Goal: Task Accomplishment & Management: Manage account settings

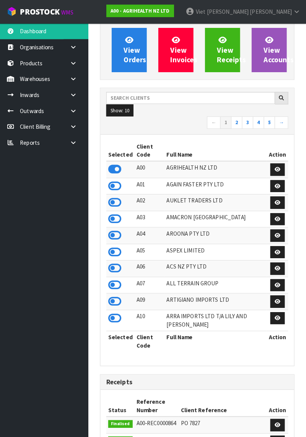
scroll to position [63, 0]
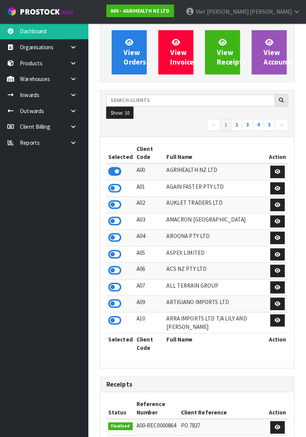
click at [122, 167] on icon at bounding box center [117, 168] width 13 height 11
click at [136, 100] on input "text" at bounding box center [192, 99] width 166 height 12
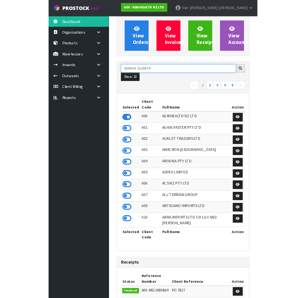
scroll to position [62, 0]
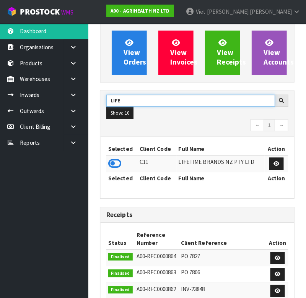
type input "LIFE"
click at [117, 160] on icon at bounding box center [117, 160] width 13 height 11
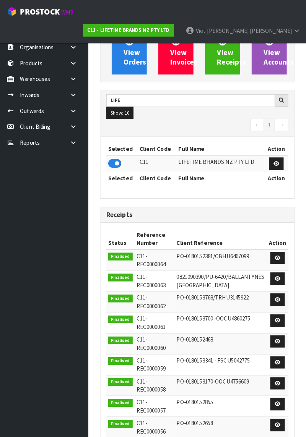
scroll to position [692, 202]
click at [37, 82] on link "Warehouses" at bounding box center [46, 78] width 92 height 16
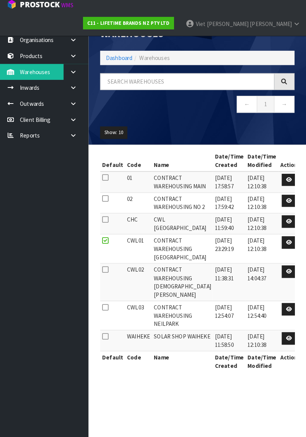
click at [74, 71] on link at bounding box center [79, 78] width 24 height 16
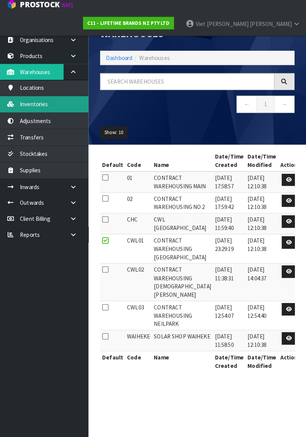
click at [31, 109] on link "Inventories" at bounding box center [46, 110] width 92 height 16
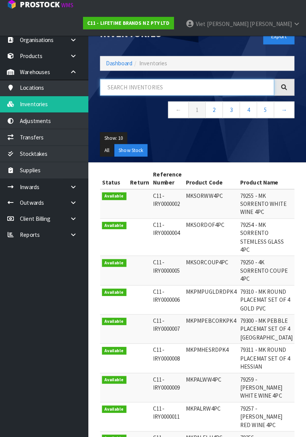
click at [141, 89] on input "text" at bounding box center [188, 93] width 171 height 16
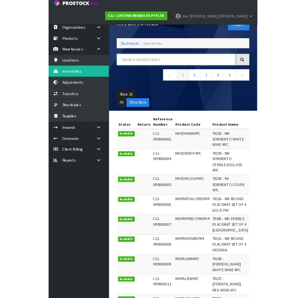
scroll to position [2, 0]
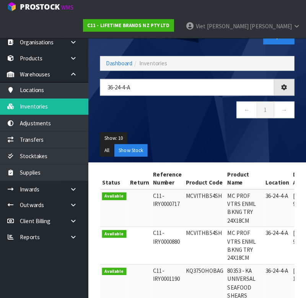
click at [157, 134] on div "Show: 10 5 10 25 50 All Show Stock" at bounding box center [198, 147] width 202 height 36
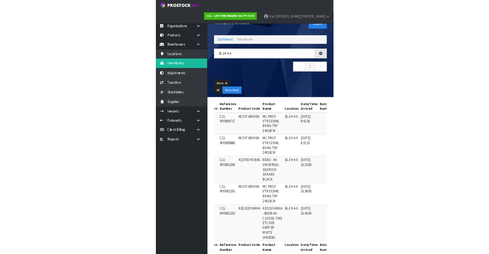
scroll to position [1, 0]
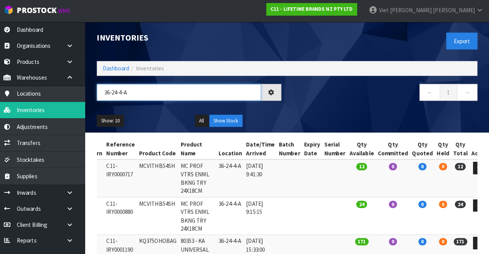
click at [207, 92] on input "36-24-4-A" at bounding box center [184, 92] width 162 height 16
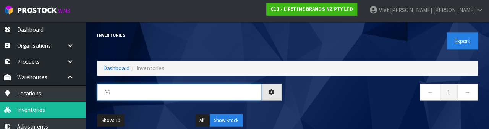
type input "3"
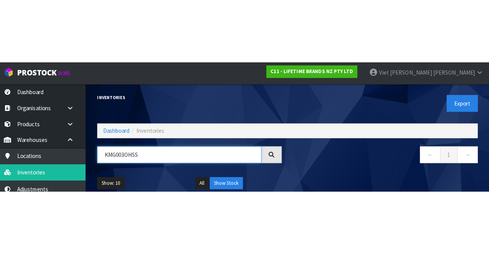
scroll to position [0, 0]
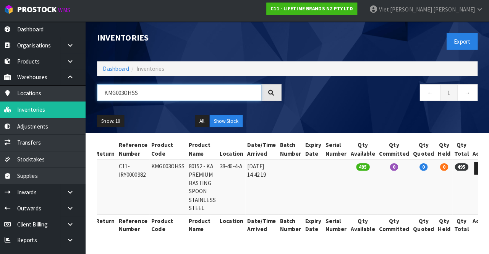
type input "KMG003OHSS"
click at [305, 165] on link at bounding box center [481, 167] width 14 height 12
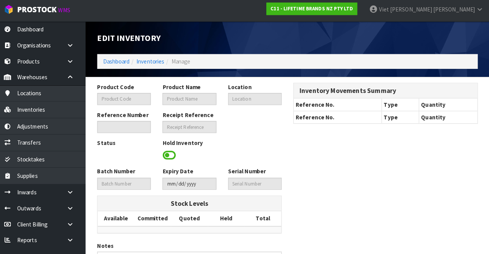
click at [305, 171] on div "Product Code Product Name Location Reference Number Receipt Reference Status Ho…" at bounding box center [290, 189] width 386 height 213
type input "KMG003OHSS"
type input "80152 - KA PREMIUM BASTING SPOON STAINLESS STEEL"
type input "38-46-4-A"
type input "C11-IRY0000982"
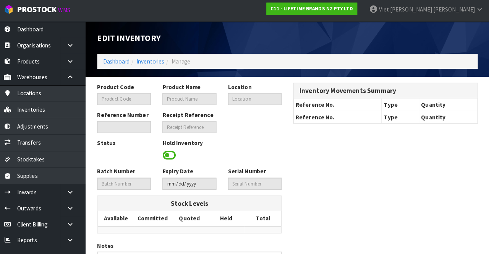
type input "C11-REC0000023"
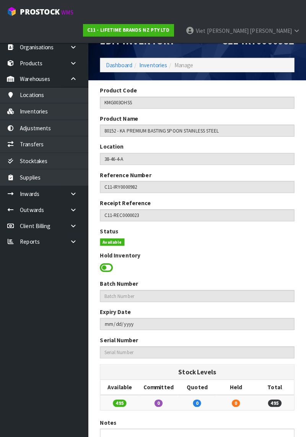
click at [301, 360] on section "Product Code KMG003OHSS Product Name 80152 - KA PREMIUM BASTING SPOON STAINLESS…" at bounding box center [199, 332] width 214 height 506
